Goal: Task Accomplishment & Management: Manage account settings

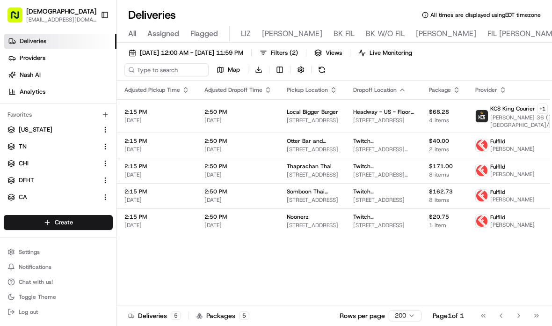
click at [103, 22] on button "Toggle Sidebar" at bounding box center [105, 15] width 16 height 16
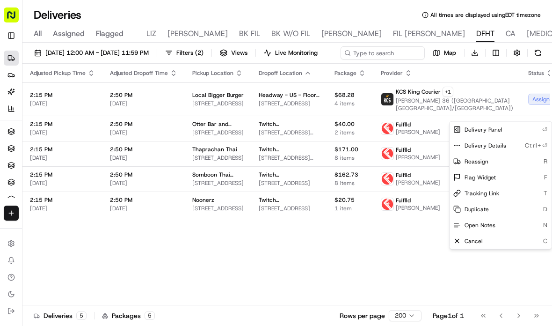
click at [539, 109] on html "Sharebite e.park@sharebite.com Toggle Sidebar Deliveries Providers Nash AI Anal…" at bounding box center [276, 163] width 552 height 326
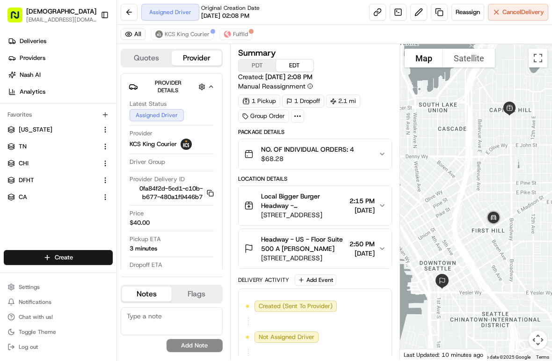
click at [107, 22] on button "Toggle Sidebar" at bounding box center [105, 15] width 16 height 16
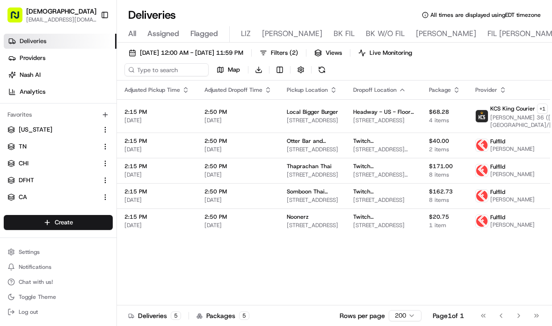
click at [99, 15] on button "Toggle Sidebar" at bounding box center [105, 15] width 16 height 16
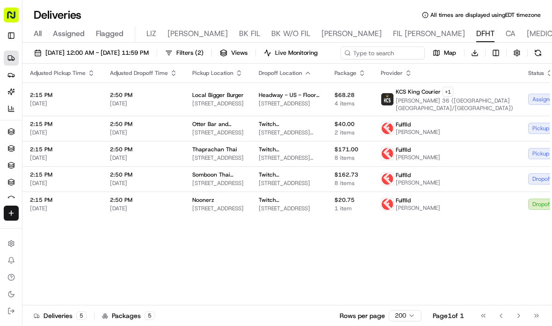
click at [149, 51] on span "[DATE] 12:00 AM - [DATE] 11:59 PM" at bounding box center [96, 53] width 103 height 8
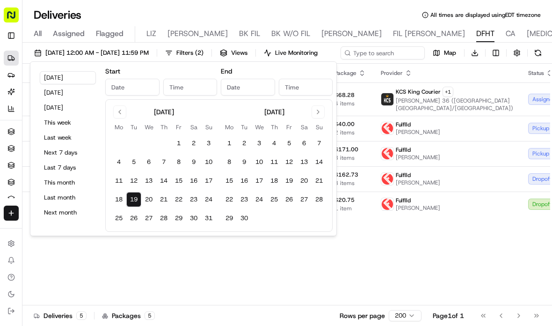
type input "[DATE]"
type input "12:00 AM"
type input "Aug 19, 2025"
type input "11:59 PM"
click at [146, 201] on button "20" at bounding box center [148, 199] width 15 height 15
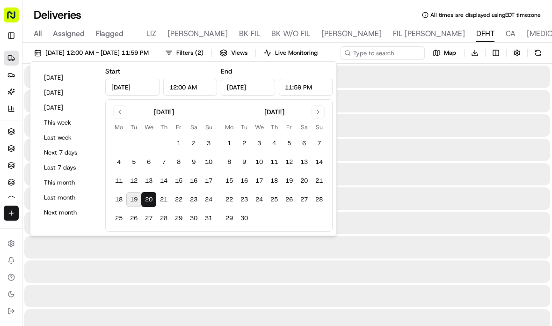
type input "Aug 20, 2025"
click at [146, 201] on button "20" at bounding box center [148, 199] width 15 height 15
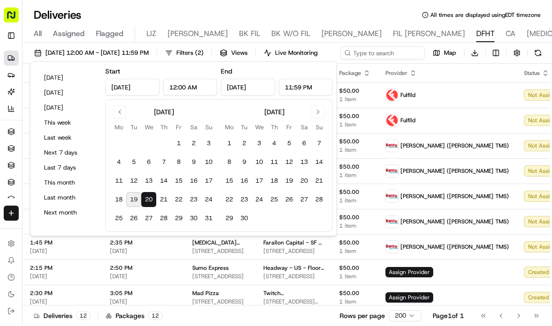
click at [400, 277] on span "Assign Provider" at bounding box center [410, 272] width 48 height 10
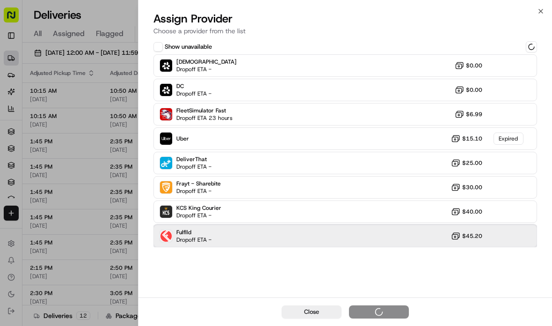
click at [375, 236] on div "Fulflld Dropoff ETA - $45.20" at bounding box center [346, 236] width 384 height 22
click at [376, 240] on div "Fulflld Dropoff ETA - $45.20" at bounding box center [346, 236] width 384 height 22
click at [376, 239] on div "Fulflld Dropoff ETA - $45.20" at bounding box center [346, 236] width 384 height 22
click at [381, 310] on div "Assign Provider" at bounding box center [379, 311] width 46 height 9
click at [58, 169] on div at bounding box center [276, 163] width 552 height 326
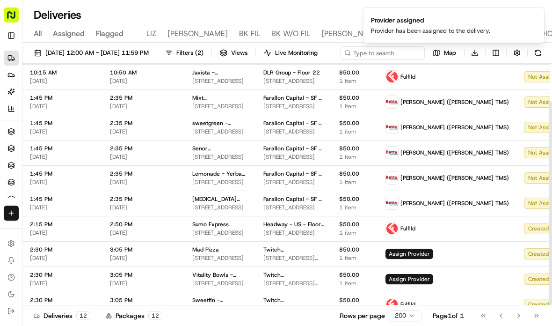
scroll to position [43, 0]
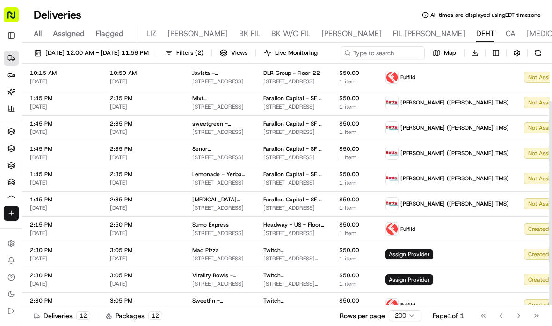
click at [395, 259] on span "Assign Provider" at bounding box center [410, 254] width 48 height 10
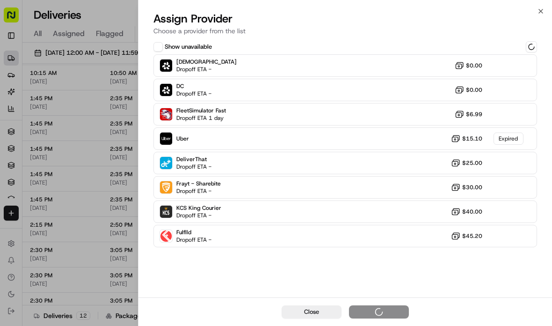
click at [78, 166] on div at bounding box center [276, 163] width 552 height 326
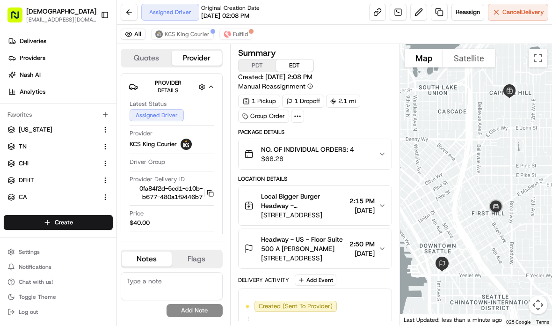
click at [102, 20] on button "Toggle Sidebar" at bounding box center [105, 15] width 16 height 16
click at [244, 38] on button "Fulflld" at bounding box center [235, 34] width 33 height 11
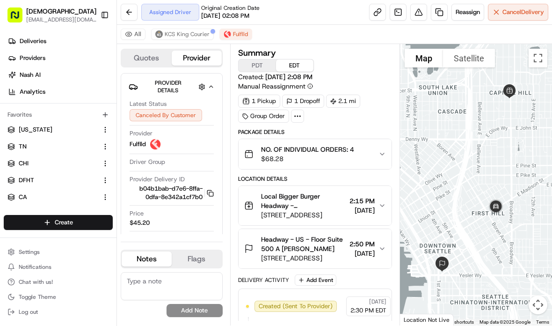
click at [190, 35] on span "KCS King Courier" at bounding box center [187, 33] width 45 height 7
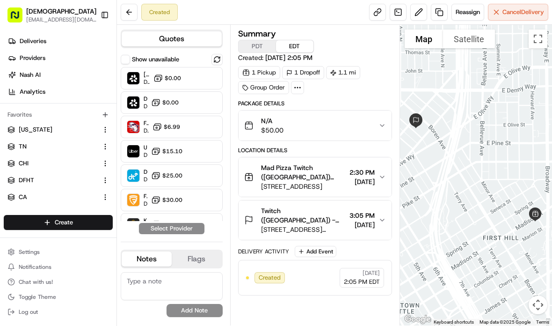
click at [108, 11] on button "Toggle Sidebar" at bounding box center [105, 15] width 16 height 16
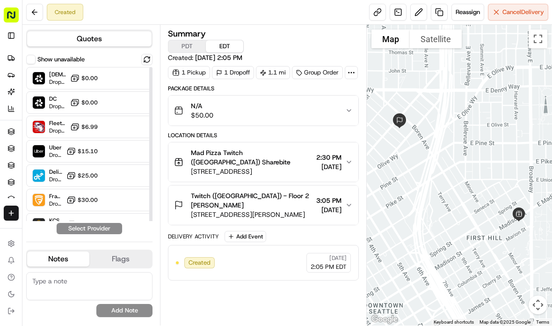
click at [124, 243] on div at bounding box center [123, 248] width 11 height 11
click at [110, 234] on button "Assign Provider" at bounding box center [89, 228] width 66 height 11
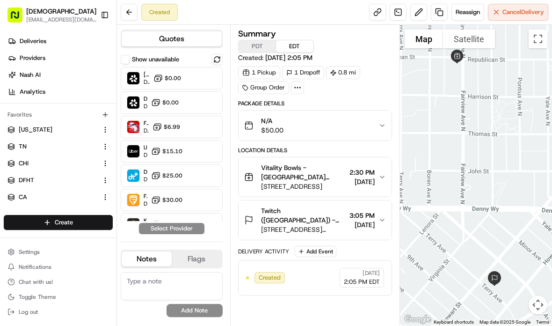
click at [165, 245] on span "$45.20" at bounding box center [172, 248] width 20 height 7
click at [178, 234] on button "Assign Provider" at bounding box center [172, 228] width 66 height 11
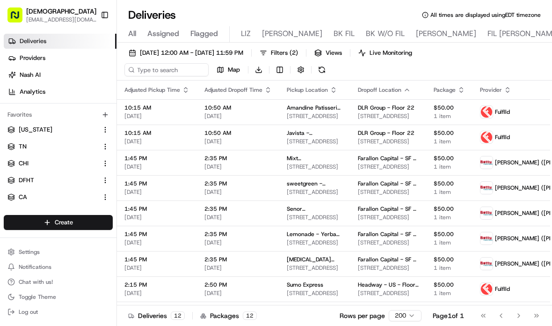
click at [107, 14] on button "Toggle Sidebar" at bounding box center [105, 15] width 16 height 16
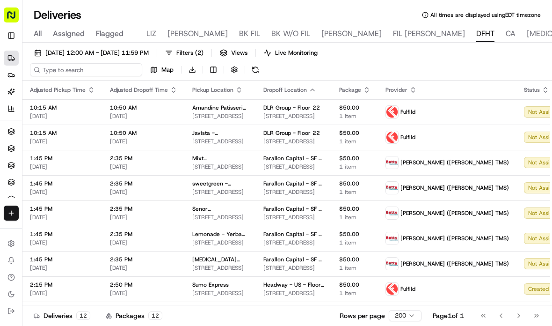
click at [62, 70] on input at bounding box center [86, 69] width 112 height 13
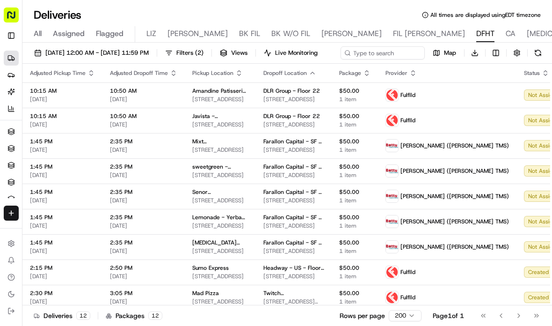
click at [61, 54] on span "08/20/2025 12:00 AM - 08/20/2025 11:59 PM" at bounding box center [96, 53] width 103 height 8
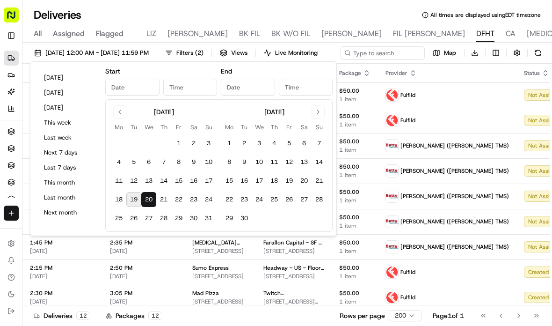
type input "Aug 20, 2025"
type input "12:00 AM"
type input "Aug 20, 2025"
type input "11:59 PM"
click at [128, 202] on button "19" at bounding box center [133, 199] width 15 height 15
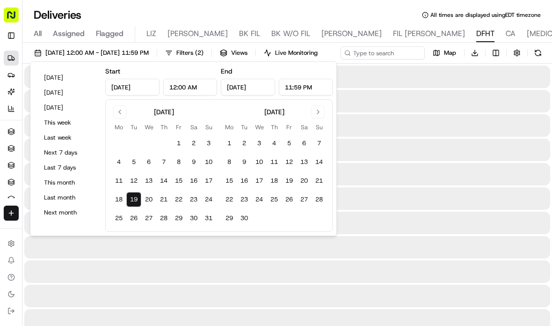
type input "Aug 19, 2025"
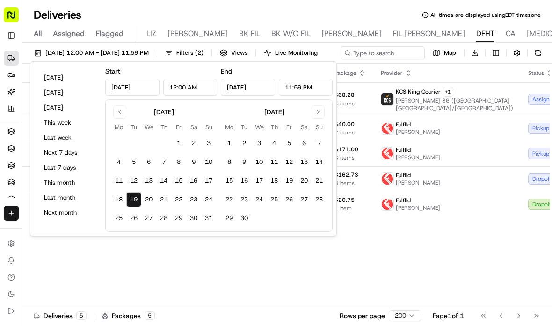
click at [311, 279] on div "Adjusted Pickup Time Adjusted Dropoff Time Pickup Location Dropoff Location Pac…" at bounding box center [323, 184] width 603 height 241
